Goal: Complete application form: Complete application form

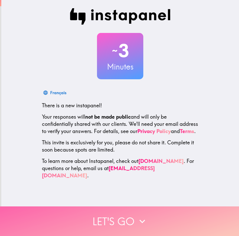
click at [122, 216] on button "Let's go" at bounding box center [119, 221] width 239 height 30
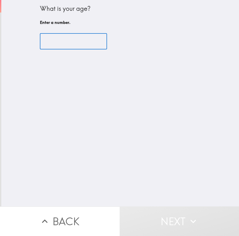
click at [52, 39] on input "number" at bounding box center [73, 41] width 67 height 16
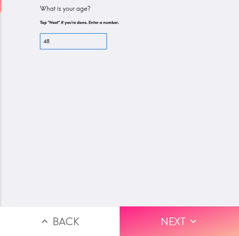
type input "48"
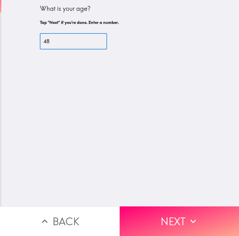
click at [155, 210] on button "Next" at bounding box center [180, 221] width 120 height 30
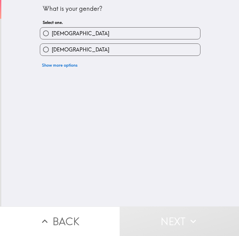
click at [74, 34] on label "[DEMOGRAPHIC_DATA]" at bounding box center [120, 34] width 160 height 12
click at [52, 34] on input "[DEMOGRAPHIC_DATA]" at bounding box center [46, 34] width 12 height 12
radio input "true"
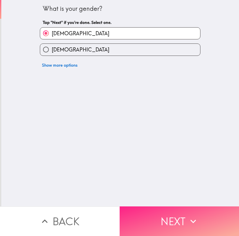
click at [154, 221] on button "Next" at bounding box center [180, 221] width 120 height 30
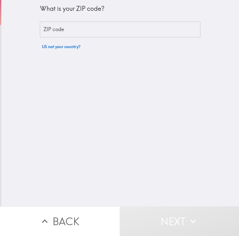
click at [86, 33] on input "ZIP code" at bounding box center [120, 30] width 160 height 16
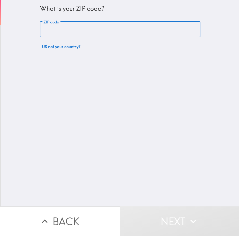
click at [99, 29] on input "ZIP code" at bounding box center [120, 30] width 160 height 16
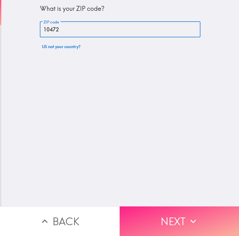
type input "10472"
click at [161, 215] on button "Next" at bounding box center [180, 221] width 120 height 30
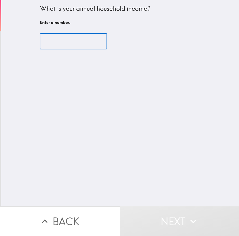
click at [51, 41] on input "number" at bounding box center [73, 41] width 67 height 16
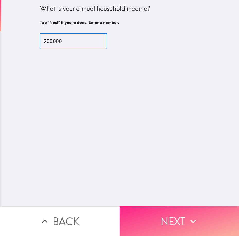
type input "200000"
click at [158, 213] on button "Next" at bounding box center [180, 221] width 120 height 30
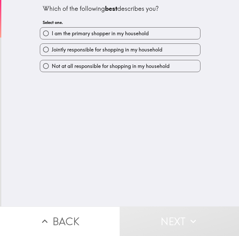
click at [138, 32] on span "I am the primary shopper in my household" at bounding box center [100, 33] width 97 height 7
click at [52, 32] on input "I am the primary shopper in my household" at bounding box center [46, 34] width 12 height 12
radio input "true"
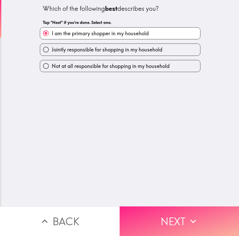
click at [180, 218] on button "Next" at bounding box center [180, 221] width 120 height 30
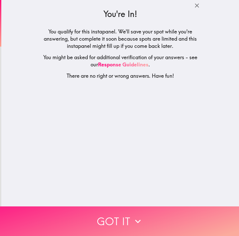
click at [125, 209] on button "Got it" at bounding box center [119, 221] width 239 height 30
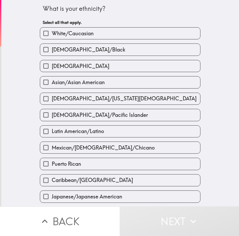
click at [62, 33] on span "White/Caucasian" at bounding box center [73, 33] width 42 height 7
click at [52, 33] on input "White/Caucasian" at bounding box center [46, 34] width 12 height 12
checkbox input "true"
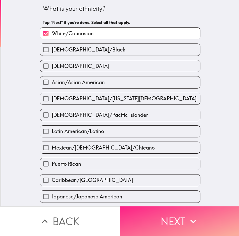
click at [172, 215] on button "Next" at bounding box center [180, 221] width 120 height 30
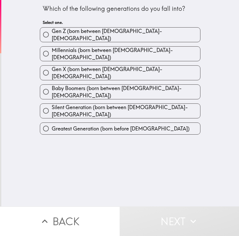
click at [99, 66] on span "Gen X (born between [DEMOGRAPHIC_DATA]-[DEMOGRAPHIC_DATA])" at bounding box center [126, 73] width 148 height 14
click at [52, 67] on input "Gen X (born between [DEMOGRAPHIC_DATA]-[DEMOGRAPHIC_DATA])" at bounding box center [46, 73] width 12 height 12
radio input "true"
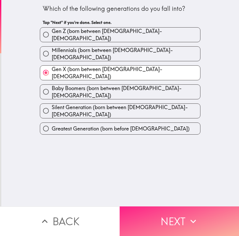
drag, startPoint x: 183, startPoint y: 216, endPoint x: 181, endPoint y: 201, distance: 14.8
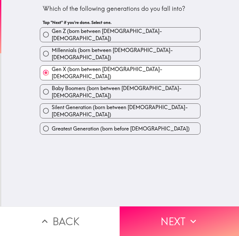
click at [183, 215] on button "Next" at bounding box center [180, 221] width 120 height 30
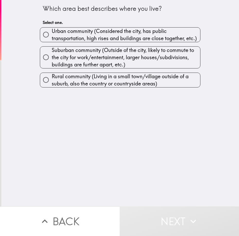
click at [114, 37] on span "Urban community (Considered the city, has public transportation, high rises and…" at bounding box center [126, 35] width 148 height 14
click at [52, 37] on input "Urban community (Considered the city, has public transportation, high rises and…" at bounding box center [46, 35] width 12 height 12
radio input "true"
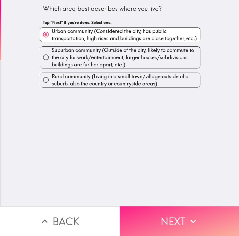
click at [178, 216] on button "Next" at bounding box center [180, 221] width 120 height 30
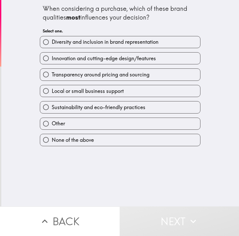
drag, startPoint x: 60, startPoint y: 10, endPoint x: 76, endPoint y: 10, distance: 15.9
click at [76, 10] on div "When considering a purchase, which of these brand qualities most influences you…" at bounding box center [120, 12] width 155 height 17
click at [89, 56] on span "Innovation and cutting-edge design/features" at bounding box center [104, 58] width 104 height 7
click at [52, 56] on input "Innovation and cutting-edge design/features" at bounding box center [46, 58] width 12 height 12
radio input "true"
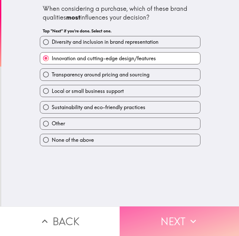
drag, startPoint x: 141, startPoint y: 208, endPoint x: 136, endPoint y: 212, distance: 6.6
click at [141, 208] on button "Next" at bounding box center [180, 221] width 120 height 30
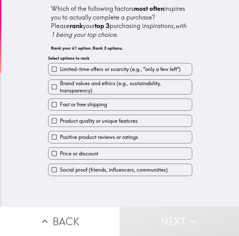
click at [96, 85] on span "Brand values and ethics (e.g., sustainability, transparency)" at bounding box center [126, 87] width 132 height 14
click at [60, 85] on input "Brand values and ethics (e.g., sustainability, transparency)" at bounding box center [54, 87] width 12 height 12
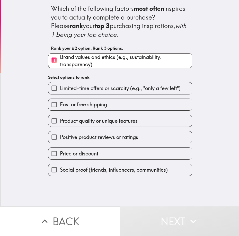
click at [86, 104] on span "Fast or free shipping" at bounding box center [83, 104] width 47 height 7
click at [60, 104] on input "Fast or free shipping" at bounding box center [54, 105] width 12 height 12
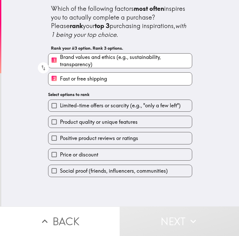
click at [87, 136] on span "Positive product reviews or ratings" at bounding box center [99, 138] width 78 height 7
click at [60, 136] on input "Positive product reviews or ratings" at bounding box center [54, 138] width 12 height 12
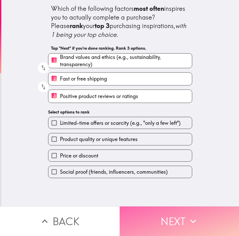
click at [149, 213] on button "Next" at bounding box center [180, 221] width 120 height 30
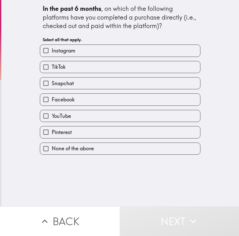
click at [71, 53] on span "Instagram" at bounding box center [64, 50] width 24 height 7
click at [52, 53] on input "Instagram" at bounding box center [46, 51] width 12 height 12
checkbox input "true"
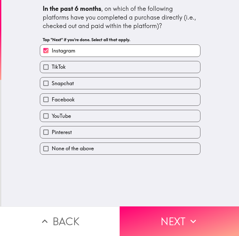
click at [67, 64] on label "TikTok" at bounding box center [120, 67] width 160 height 12
click at [52, 64] on input "TikTok" at bounding box center [46, 67] width 12 height 12
checkbox input "true"
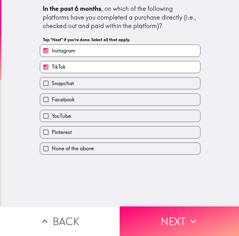
click at [71, 87] on label "Snapchat" at bounding box center [120, 83] width 160 height 12
click at [52, 87] on input "Snapchat" at bounding box center [46, 83] width 12 height 12
checkbox input "true"
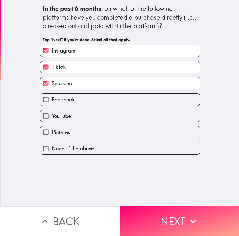
drag, startPoint x: 68, startPoint y: 96, endPoint x: 66, endPoint y: 108, distance: 11.7
click at [68, 97] on span "Facebook" at bounding box center [63, 99] width 23 height 7
click at [52, 97] on input "Facebook" at bounding box center [46, 100] width 12 height 12
checkbox input "true"
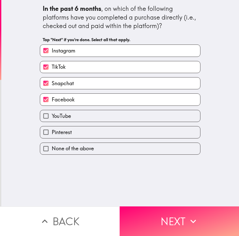
click at [65, 113] on span "YouTube" at bounding box center [61, 115] width 19 height 7
click at [52, 113] on input "YouTube" at bounding box center [46, 116] width 12 height 12
checkbox input "true"
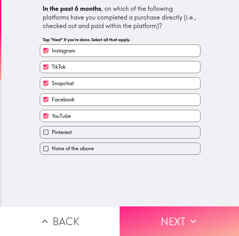
click at [150, 206] on button "Next" at bounding box center [180, 221] width 120 height 30
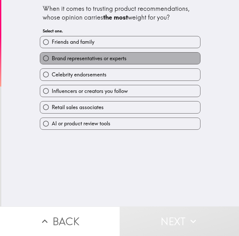
click at [71, 57] on span "Brand representatives or experts" at bounding box center [89, 58] width 75 height 7
click at [52, 57] on input "Brand representatives or experts" at bounding box center [46, 58] width 12 height 12
radio input "true"
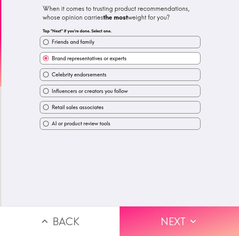
click at [182, 206] on button "Next" at bounding box center [180, 221] width 120 height 30
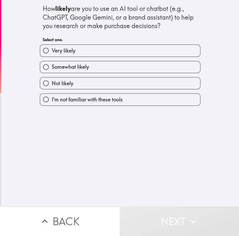
click at [106, 49] on label "Very likely" at bounding box center [120, 51] width 160 height 12
click at [52, 49] on input "Very likely" at bounding box center [46, 51] width 12 height 12
radio input "true"
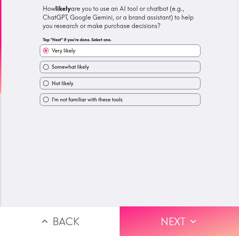
click at [181, 223] on button "Next" at bounding box center [180, 221] width 120 height 30
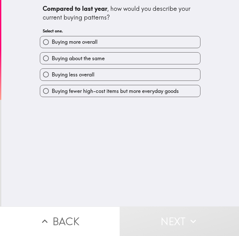
click at [77, 43] on span "Buying more overall" at bounding box center [75, 41] width 46 height 7
click at [52, 43] on input "Buying more overall" at bounding box center [46, 42] width 12 height 12
radio input "true"
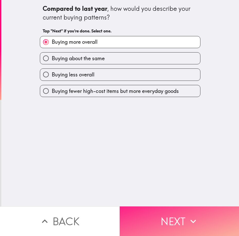
click at [140, 219] on button "Next" at bounding box center [180, 221] width 120 height 30
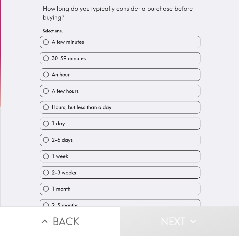
click at [103, 57] on label "30-59 minutes" at bounding box center [120, 58] width 160 height 12
click at [52, 57] on input "30-59 minutes" at bounding box center [46, 58] width 12 height 12
radio input "true"
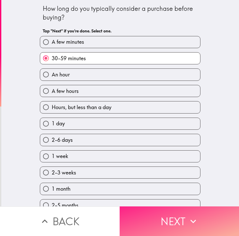
click at [159, 220] on button "Next" at bounding box center [180, 221] width 120 height 30
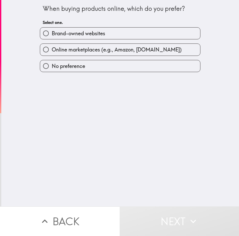
click at [105, 50] on span "Online marketplaces (e.g., Amazon, [DOMAIN_NAME])" at bounding box center [117, 49] width 130 height 7
click at [52, 50] on input "Online marketplaces (e.g., Amazon, [DOMAIN_NAME])" at bounding box center [46, 50] width 12 height 12
radio input "true"
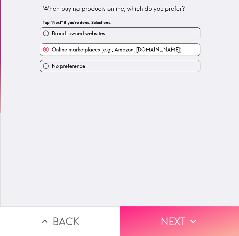
click at [167, 210] on button "Next" at bounding box center [180, 221] width 120 height 30
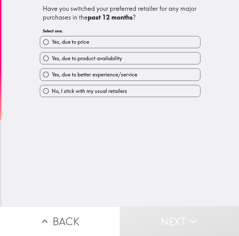
click at [95, 44] on label "Yes, due to price" at bounding box center [120, 42] width 160 height 12
click at [52, 44] on input "Yes, due to price" at bounding box center [46, 42] width 12 height 12
radio input "true"
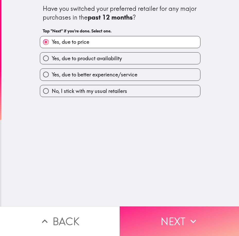
click at [173, 218] on button "Next" at bounding box center [180, 221] width 120 height 30
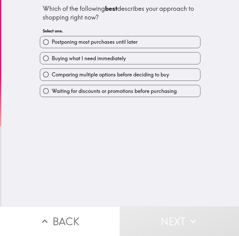
click at [100, 57] on span "Buying what I need immediately" at bounding box center [89, 58] width 74 height 7
click at [52, 57] on input "Buying what I need immediately" at bounding box center [46, 58] width 12 height 12
radio input "true"
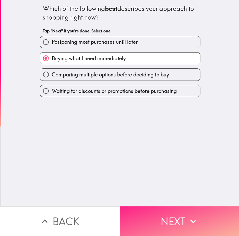
click at [140, 208] on button "Next" at bounding box center [180, 221] width 120 height 30
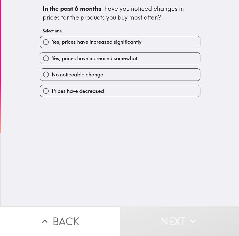
drag, startPoint x: 102, startPoint y: 45, endPoint x: 125, endPoint y: 56, distance: 25.1
click at [102, 45] on span "Yes, prices have increased significantly" at bounding box center [97, 41] width 90 height 7
click at [52, 45] on input "Yes, prices have increased significantly" at bounding box center [46, 42] width 12 height 12
radio input "true"
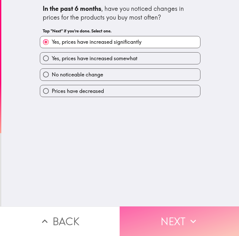
click at [182, 220] on button "Next" at bounding box center [180, 221] width 120 height 30
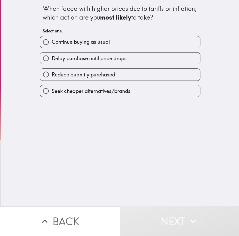
click at [98, 43] on span "Continue buying as usual" at bounding box center [81, 41] width 58 height 7
click at [52, 43] on input "Continue buying as usual" at bounding box center [46, 42] width 12 height 12
radio input "true"
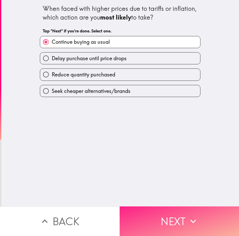
click at [162, 220] on button "Next" at bounding box center [180, 221] width 120 height 30
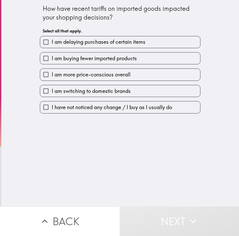
drag, startPoint x: 79, startPoint y: 57, endPoint x: 110, endPoint y: 57, distance: 31.1
click at [79, 57] on span "I am buying fewer imported products" at bounding box center [94, 58] width 85 height 7
click at [52, 57] on input "I am buying fewer imported products" at bounding box center [46, 58] width 12 height 12
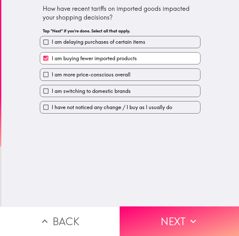
click at [103, 63] on label "I am buying fewer imported products" at bounding box center [120, 58] width 160 height 12
click at [52, 63] on input "I am buying fewer imported products" at bounding box center [46, 58] width 12 height 12
checkbox input "false"
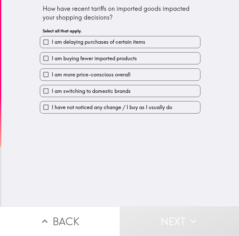
click at [100, 78] on span "I am more price-conscious overall" at bounding box center [91, 74] width 79 height 7
click at [52, 78] on input "I am more price-conscious overall" at bounding box center [46, 75] width 12 height 12
checkbox input "true"
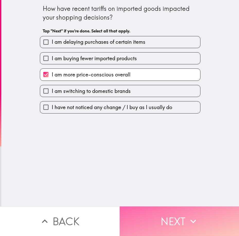
click at [151, 215] on button "Next" at bounding box center [180, 221] width 120 height 30
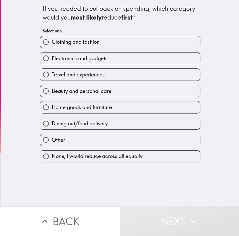
click at [99, 45] on label "Clothing and fashion" at bounding box center [120, 42] width 160 height 12
click at [52, 45] on input "Clothing and fashion" at bounding box center [46, 42] width 12 height 12
radio input "true"
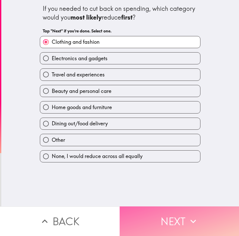
click at [156, 214] on button "Next" at bounding box center [180, 221] width 120 height 30
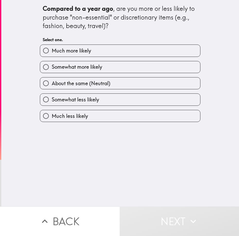
click at [109, 53] on label "Much more likely" at bounding box center [120, 51] width 160 height 12
click at [52, 53] on input "Much more likely" at bounding box center [46, 51] width 12 height 12
radio input "true"
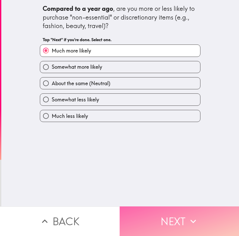
click at [173, 219] on button "Next" at bounding box center [180, 221] width 120 height 30
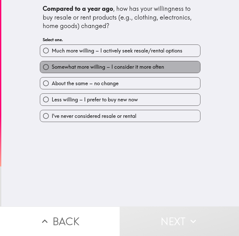
click at [116, 72] on label "Somewhat more willing – I consider it more often" at bounding box center [120, 67] width 160 height 12
click at [52, 72] on input "Somewhat more willing – I consider it more often" at bounding box center [46, 67] width 12 height 12
radio input "true"
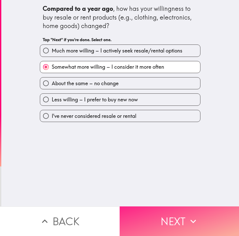
click at [164, 223] on button "Next" at bounding box center [180, 221] width 120 height 30
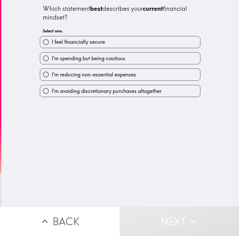
click at [121, 44] on label "I feel financially secure" at bounding box center [120, 42] width 160 height 12
click at [52, 44] on input "I feel financially secure" at bounding box center [46, 42] width 12 height 12
radio input "true"
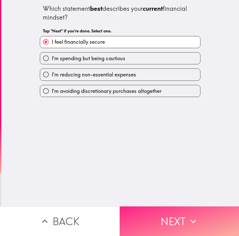
click at [150, 212] on button "Next" at bounding box center [180, 221] width 120 height 30
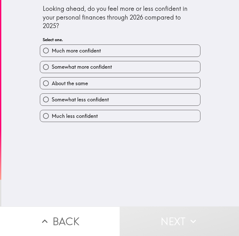
click at [104, 50] on label "Much more confident" at bounding box center [120, 51] width 160 height 12
click at [52, 50] on input "Much more confident" at bounding box center [46, 51] width 12 height 12
radio input "true"
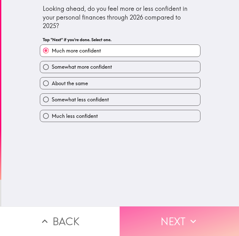
click at [157, 214] on button "Next" at bounding box center [180, 221] width 120 height 30
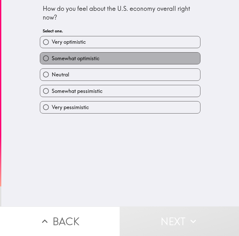
click at [121, 58] on label "Somewhat optimistic" at bounding box center [120, 58] width 160 height 12
click at [52, 58] on input "Somewhat optimistic" at bounding box center [46, 58] width 12 height 12
radio input "true"
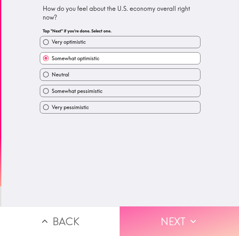
click at [169, 214] on button "Next" at bounding box center [180, 221] width 120 height 30
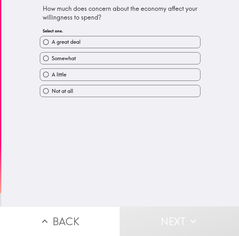
click at [116, 45] on label "A great deal" at bounding box center [120, 42] width 160 height 12
click at [52, 45] on input "A great deal" at bounding box center [46, 42] width 12 height 12
radio input "true"
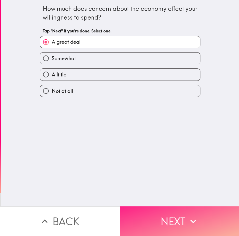
click at [165, 213] on button "Next" at bounding box center [180, 221] width 120 height 30
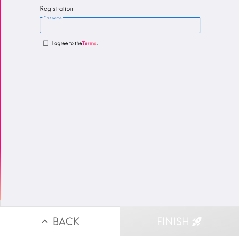
click at [71, 29] on input "First name" at bounding box center [120, 25] width 160 height 16
click at [96, 27] on input "First name" at bounding box center [120, 25] width 160 height 16
paste input "[PERSON_NAME]"
type input "[PERSON_NAME]"
click at [41, 43] on input "I agree to the Terms ." at bounding box center [46, 43] width 12 height 12
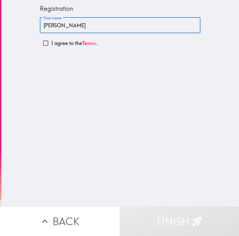
checkbox input "true"
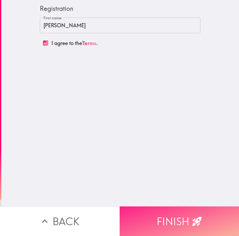
click at [178, 210] on button "Finish" at bounding box center [180, 221] width 120 height 30
click at [178, 210] on main "Registration First name [PERSON_NAME] First name I agree to the Terms . Back Fi…" at bounding box center [119, 118] width 239 height 236
